Goal: Task Accomplishment & Management: Manage account settings

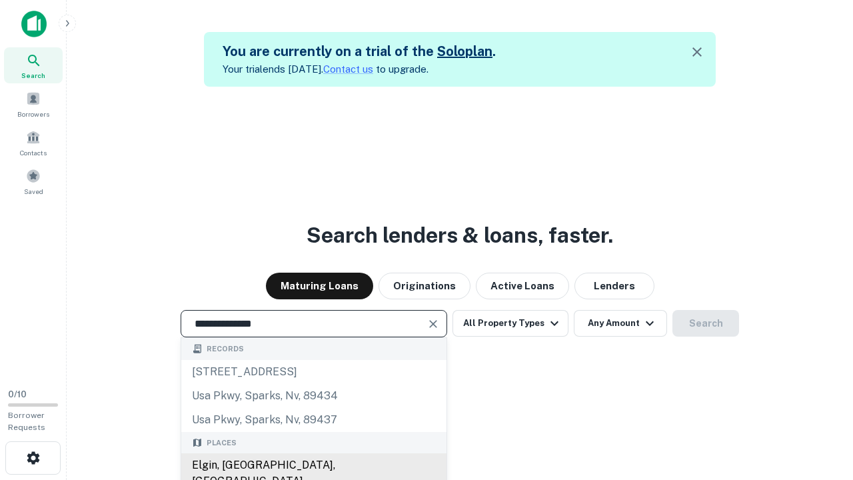
click at [313, 465] on div "Elgin, [GEOGRAPHIC_DATA], [GEOGRAPHIC_DATA]" at bounding box center [313, 473] width 265 height 40
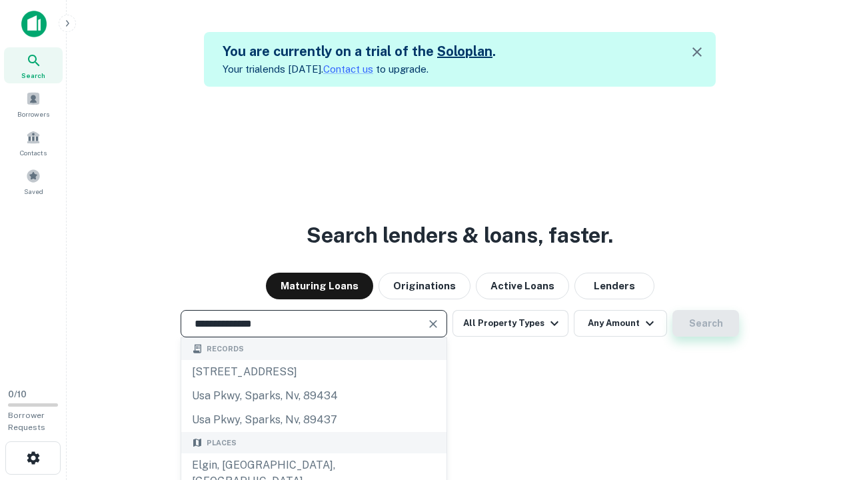
type input "**********"
click at [706, 323] on button "Search" at bounding box center [705, 323] width 67 height 27
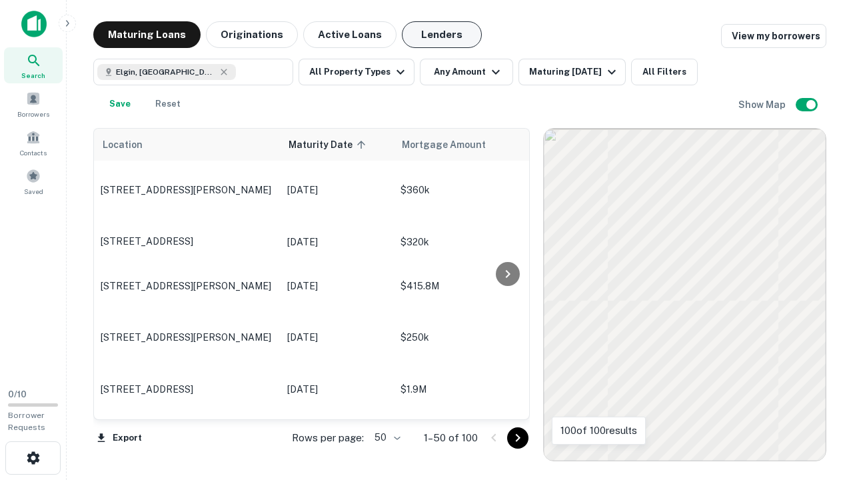
click at [442, 35] on button "Lenders" at bounding box center [442, 34] width 80 height 27
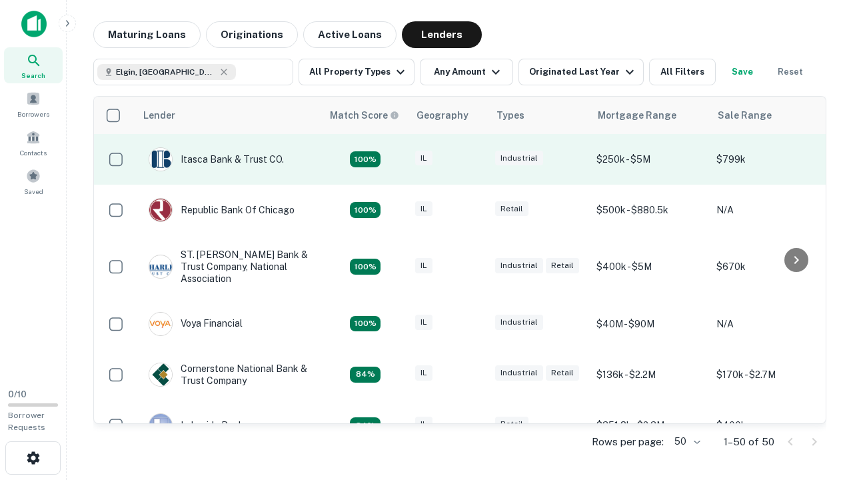
click at [473, 159] on div "IL" at bounding box center [448, 160] width 67 height 18
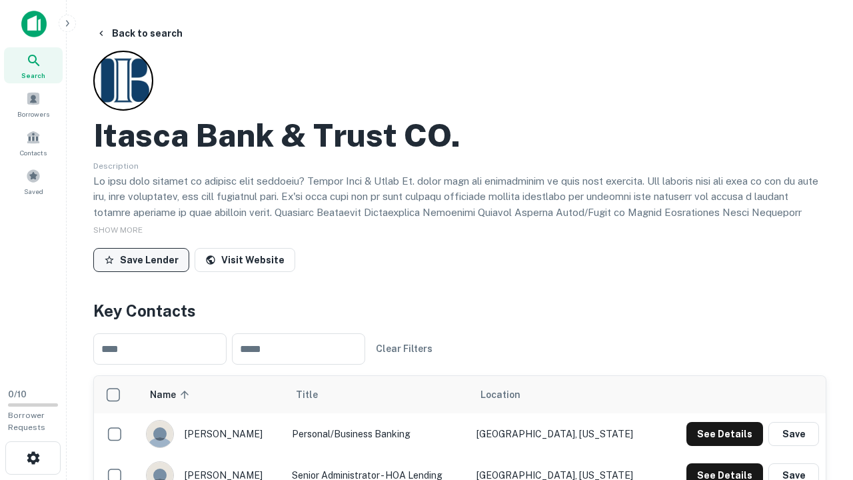
click at [141, 259] on button "Save Lender" at bounding box center [141, 260] width 96 height 24
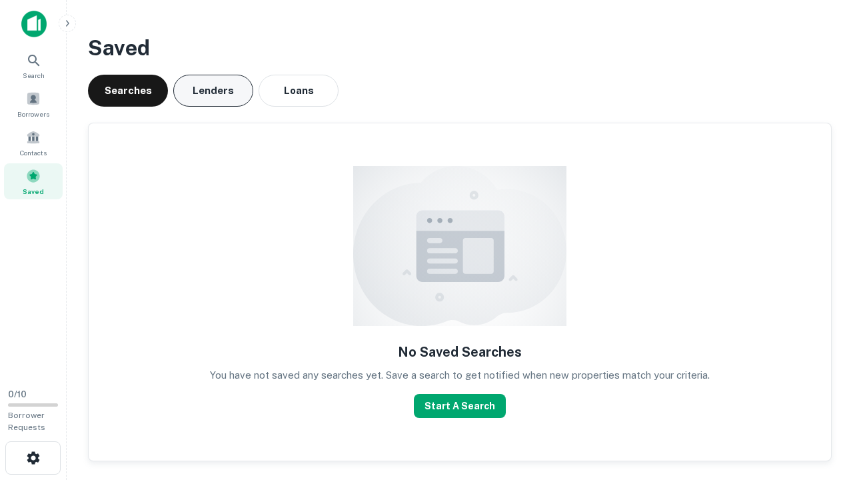
click at [213, 91] on button "Lenders" at bounding box center [213, 91] width 80 height 32
